Goal: Book appointment/travel/reservation

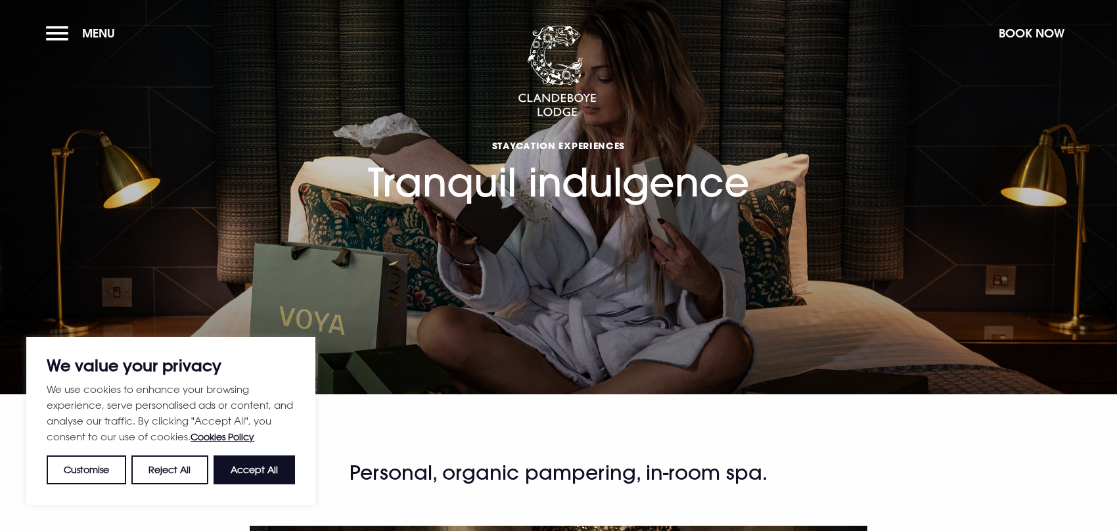
drag, startPoint x: 281, startPoint y: 459, endPoint x: 304, endPoint y: 446, distance: 26.5
click at [282, 459] on button "Accept All" at bounding box center [254, 469] width 81 height 29
checkbox input "true"
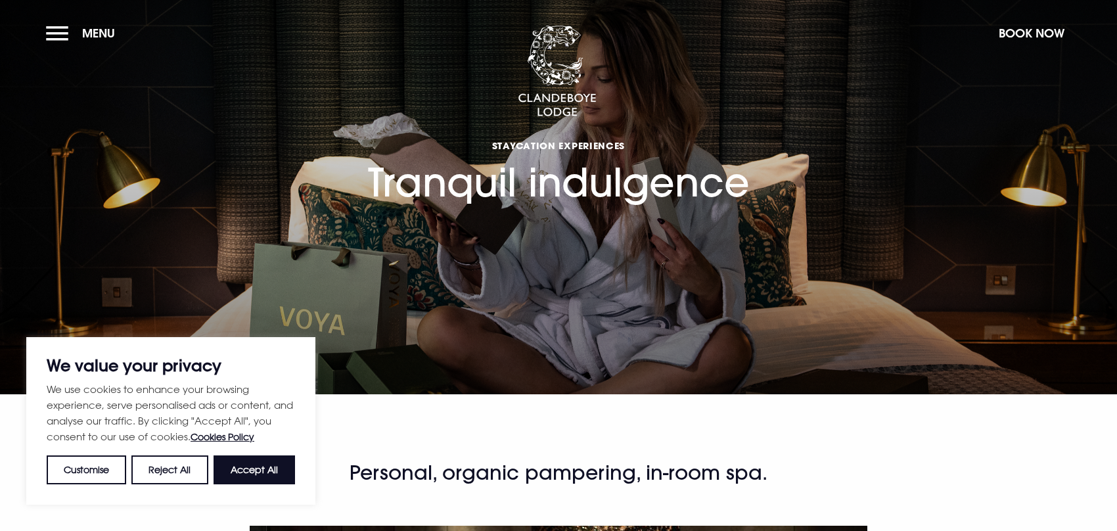
checkbox input "true"
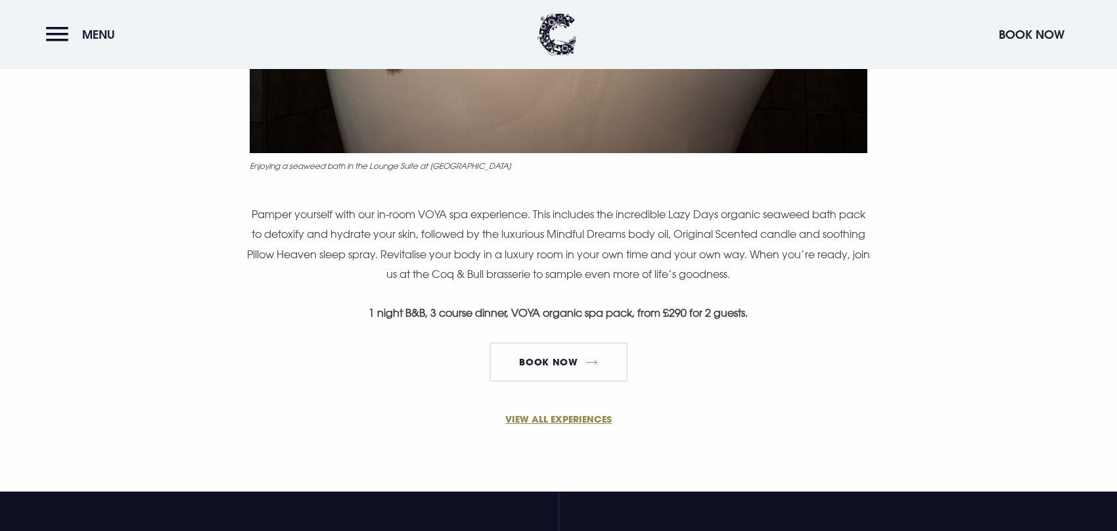
scroll to position [854, 0]
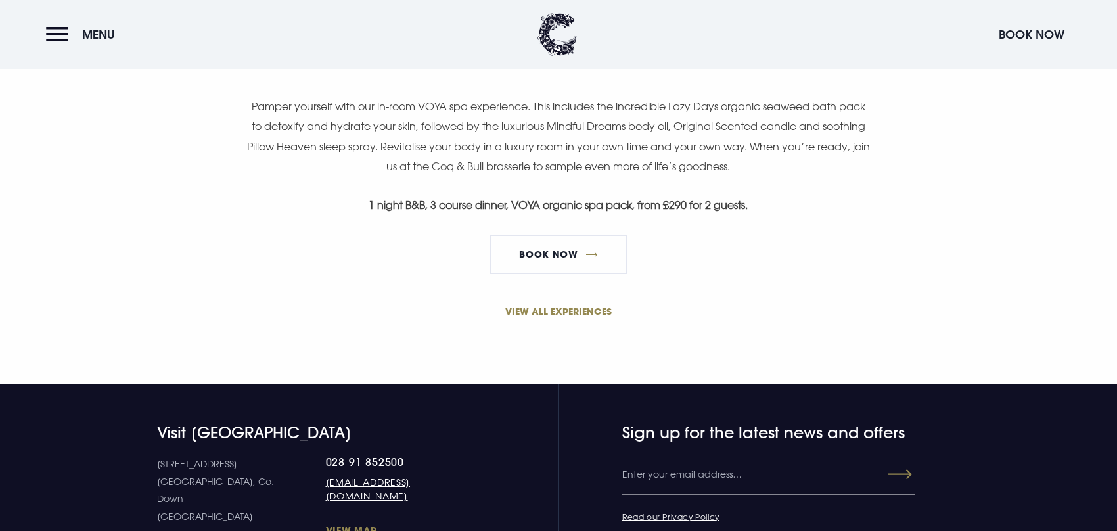
click at [578, 304] on section "VIEW ALL EXPERIENCES" at bounding box center [558, 333] width 1117 height 99
click at [580, 307] on link "VIEW ALL EXPERIENCES" at bounding box center [559, 311] width 626 height 14
